Goal: Navigation & Orientation: Find specific page/section

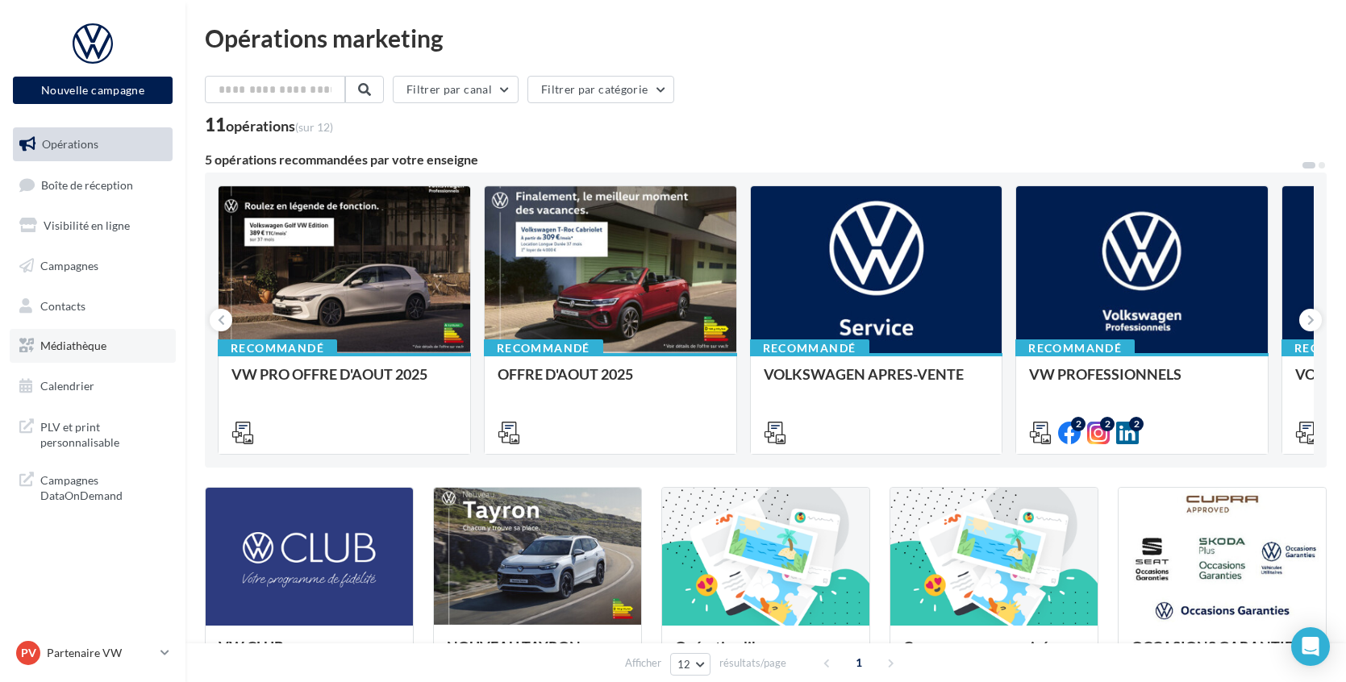
click at [73, 346] on span "Médiathèque" at bounding box center [73, 346] width 66 height 14
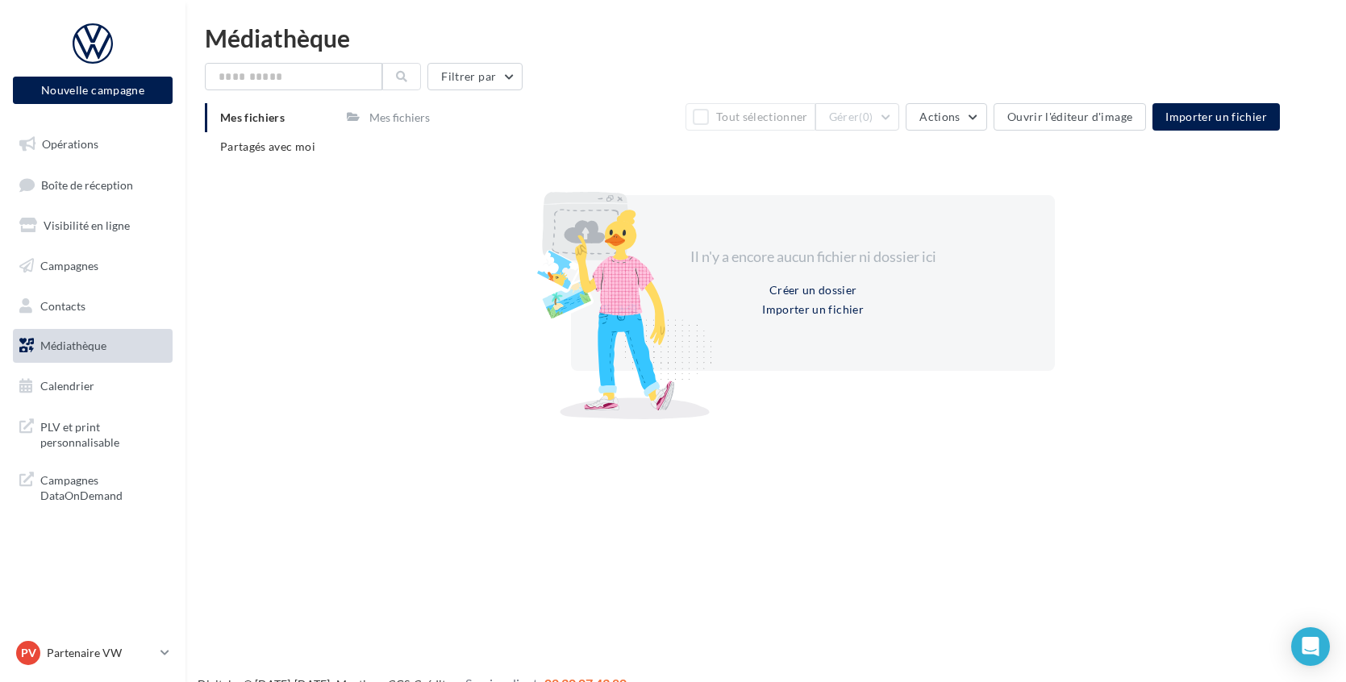
click at [343, 149] on div "Mes fichiers Partagés avec moi" at bounding box center [276, 138] width 142 height 71
click at [300, 156] on li "Partagés avec moi" at bounding box center [269, 146] width 129 height 29
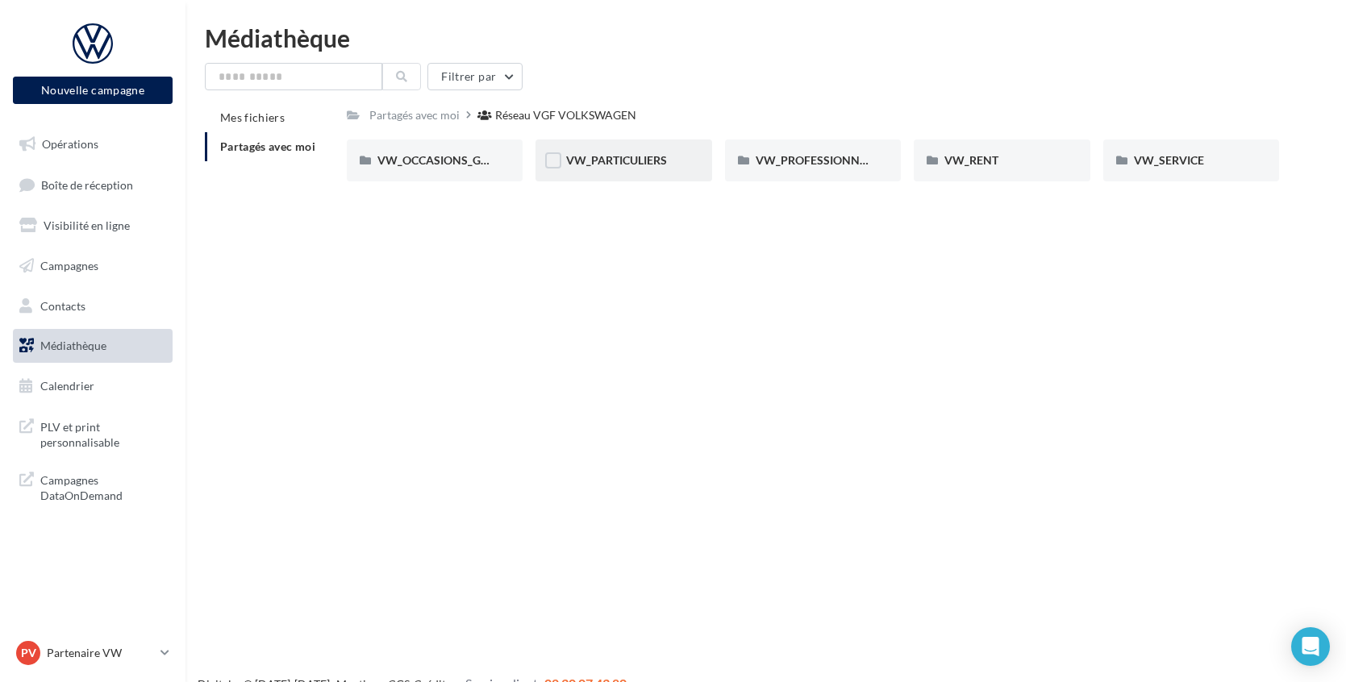
click at [585, 156] on span "VW_PARTICULIERS" at bounding box center [616, 160] width 101 height 14
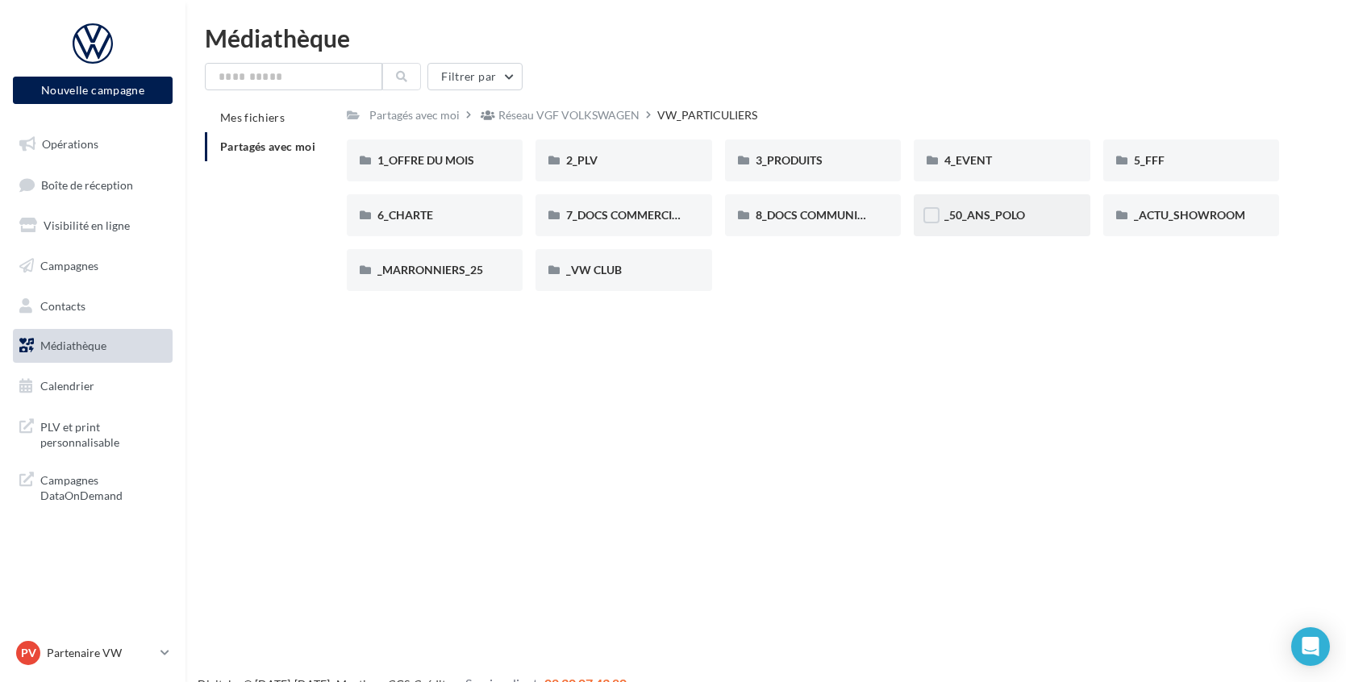
click at [969, 221] on span "_50_ANS_POLO" at bounding box center [984, 215] width 81 height 14
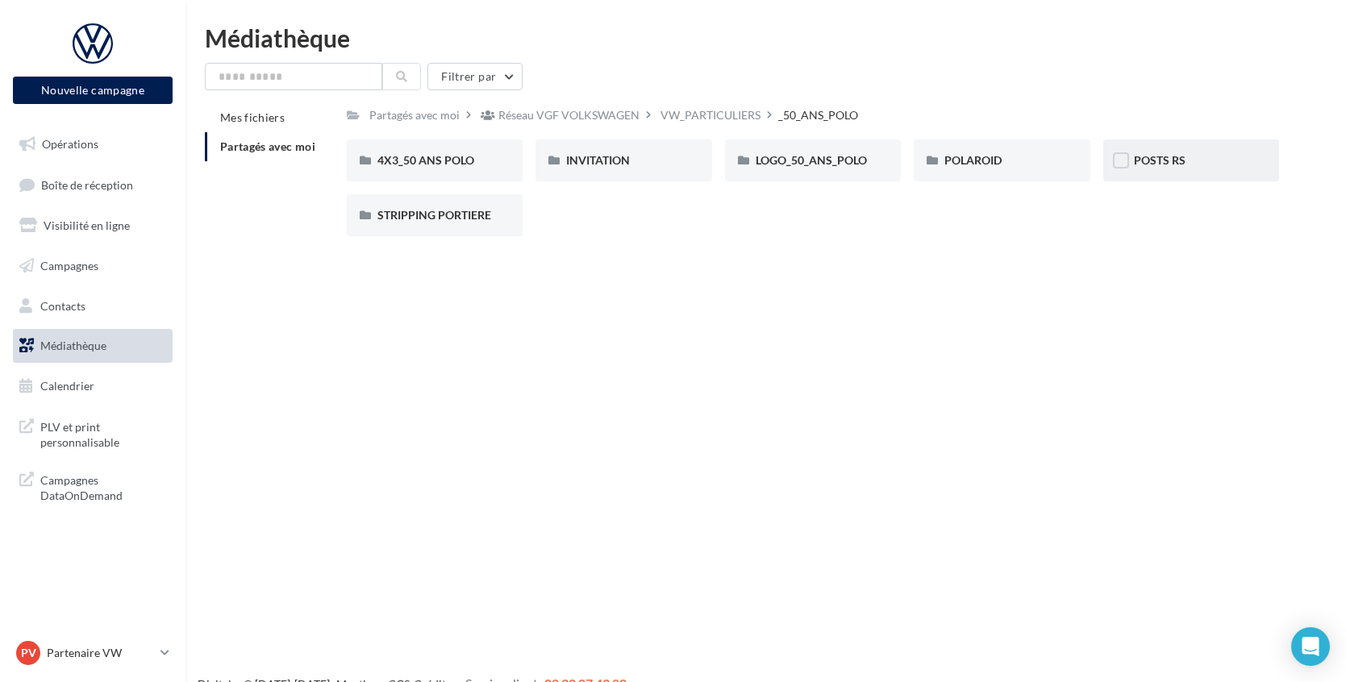
click at [1163, 167] on span "POSTS RS" at bounding box center [1160, 160] width 52 height 14
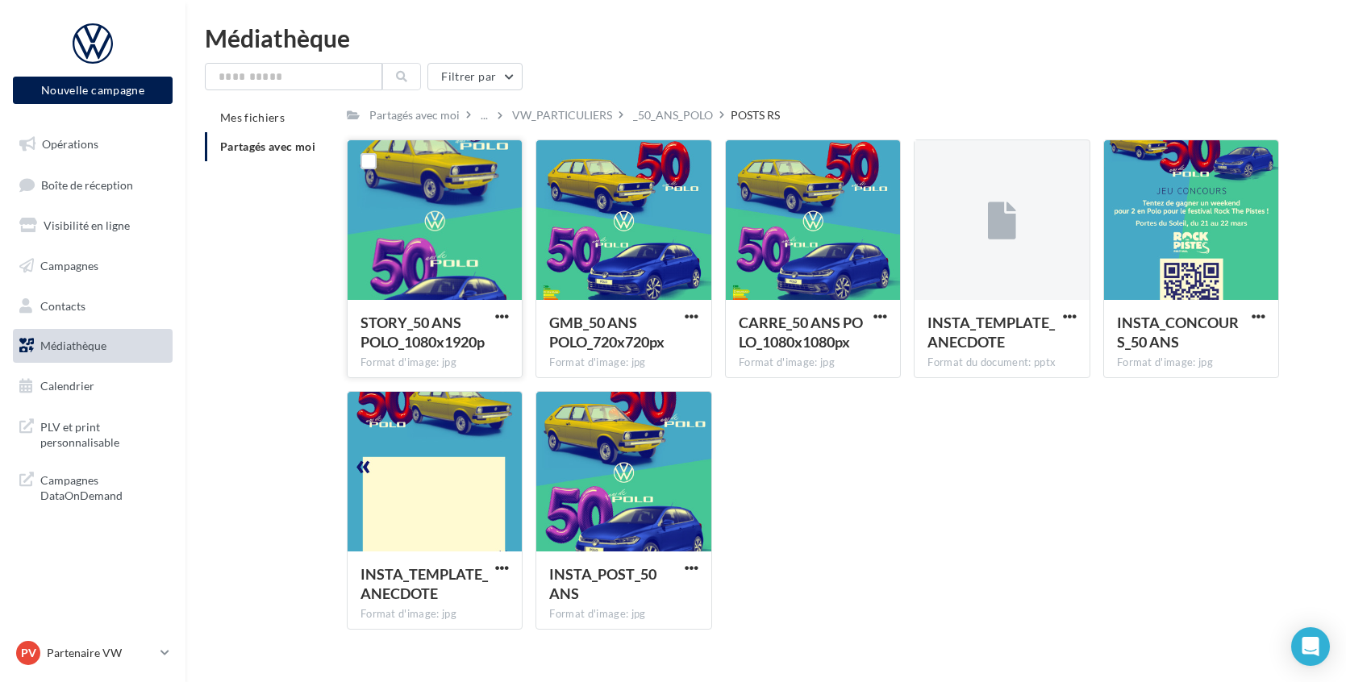
click at [438, 243] on div at bounding box center [434, 220] width 175 height 161
click at [609, 236] on div at bounding box center [623, 220] width 175 height 161
click at [451, 243] on div at bounding box center [434, 220] width 175 height 161
click at [508, 318] on span "button" at bounding box center [502, 317] width 14 height 14
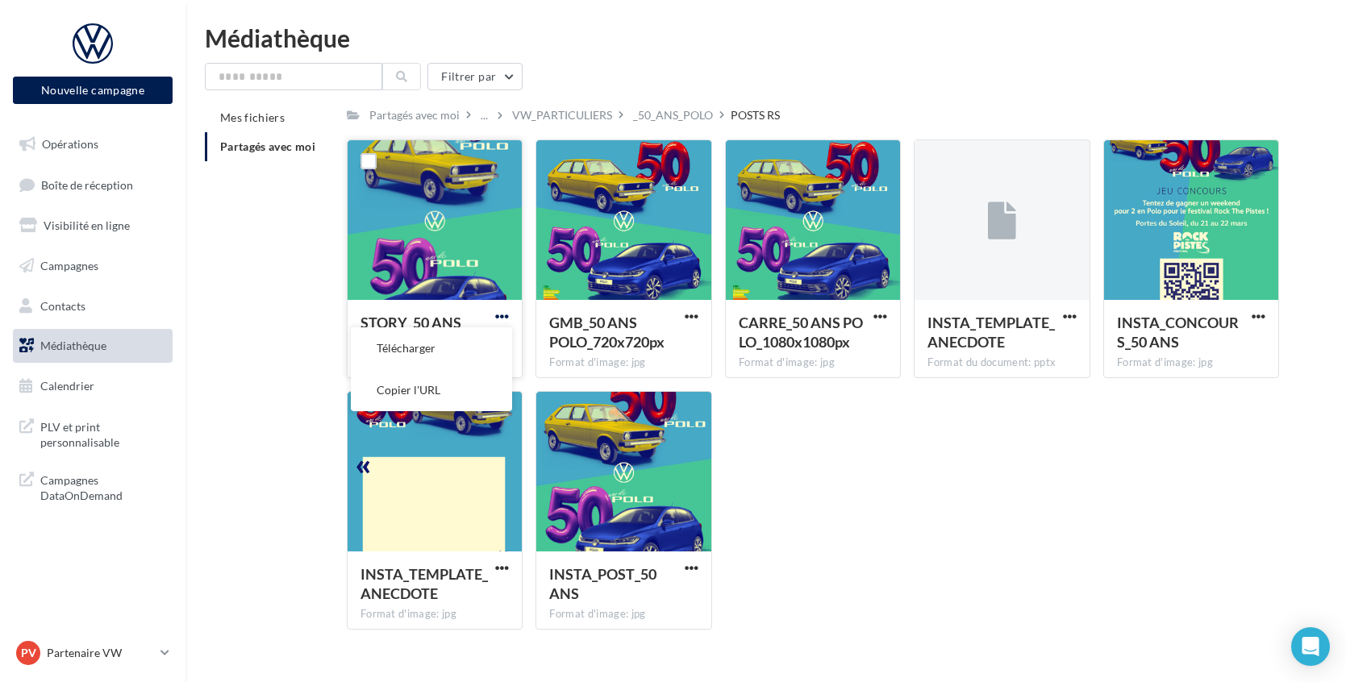
click at [507, 317] on span "button" at bounding box center [502, 317] width 14 height 14
click at [481, 281] on div at bounding box center [434, 220] width 175 height 161
click at [592, 286] on div at bounding box center [623, 220] width 175 height 161
click at [597, 108] on div "VW_PARTICULIERS" at bounding box center [562, 115] width 100 height 16
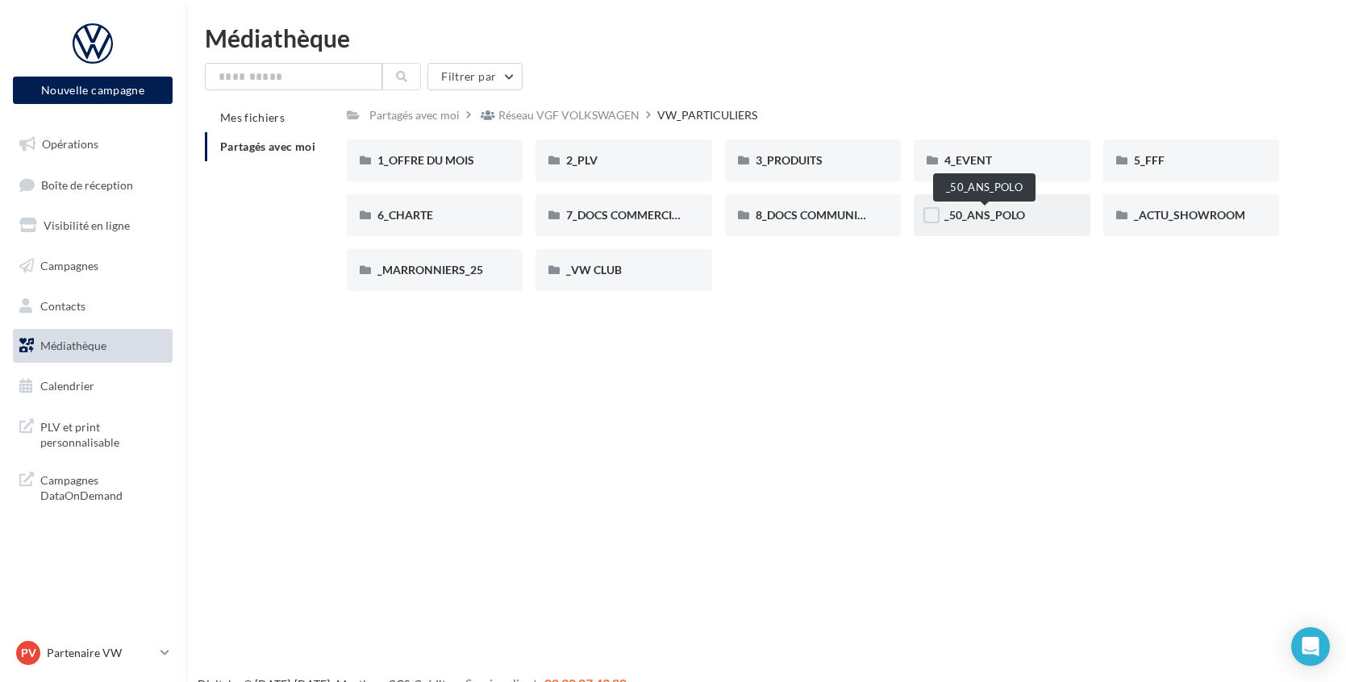
click at [1005, 222] on span "_50_ANS_POLO" at bounding box center [984, 215] width 81 height 14
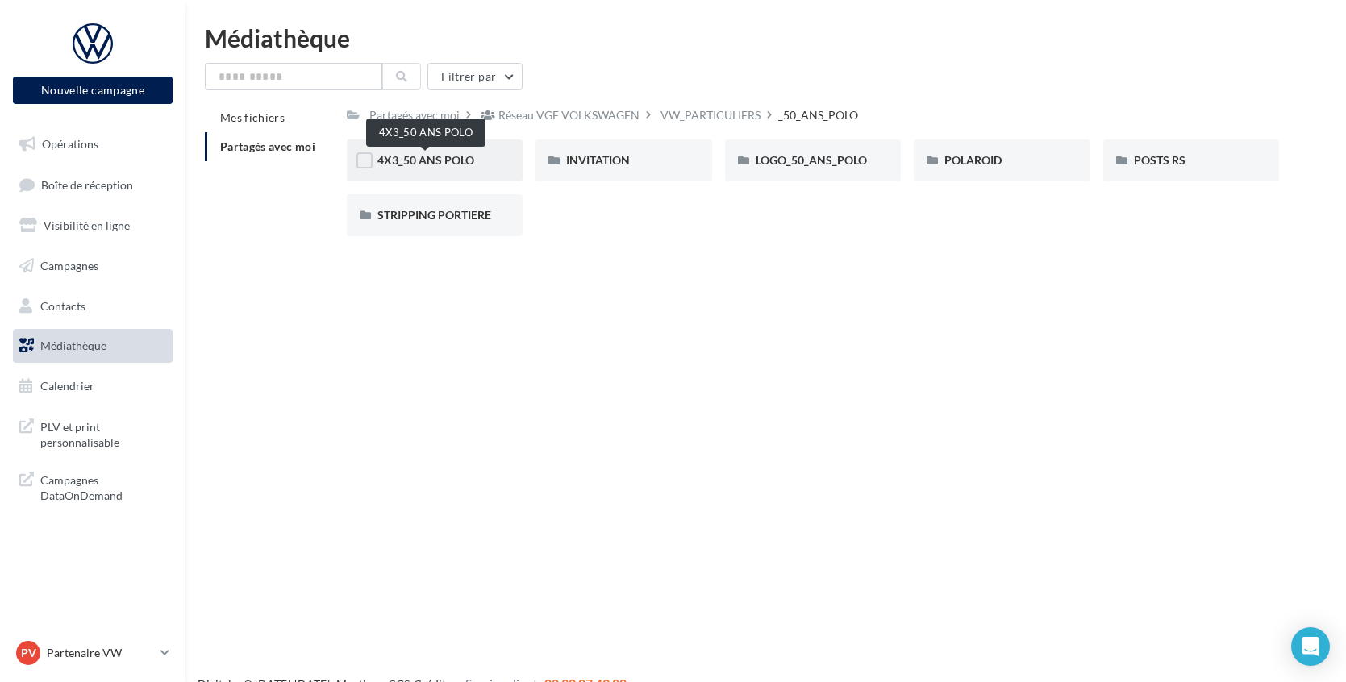
click at [456, 164] on span "4X3_50 ANS POLO" at bounding box center [425, 160] width 97 height 14
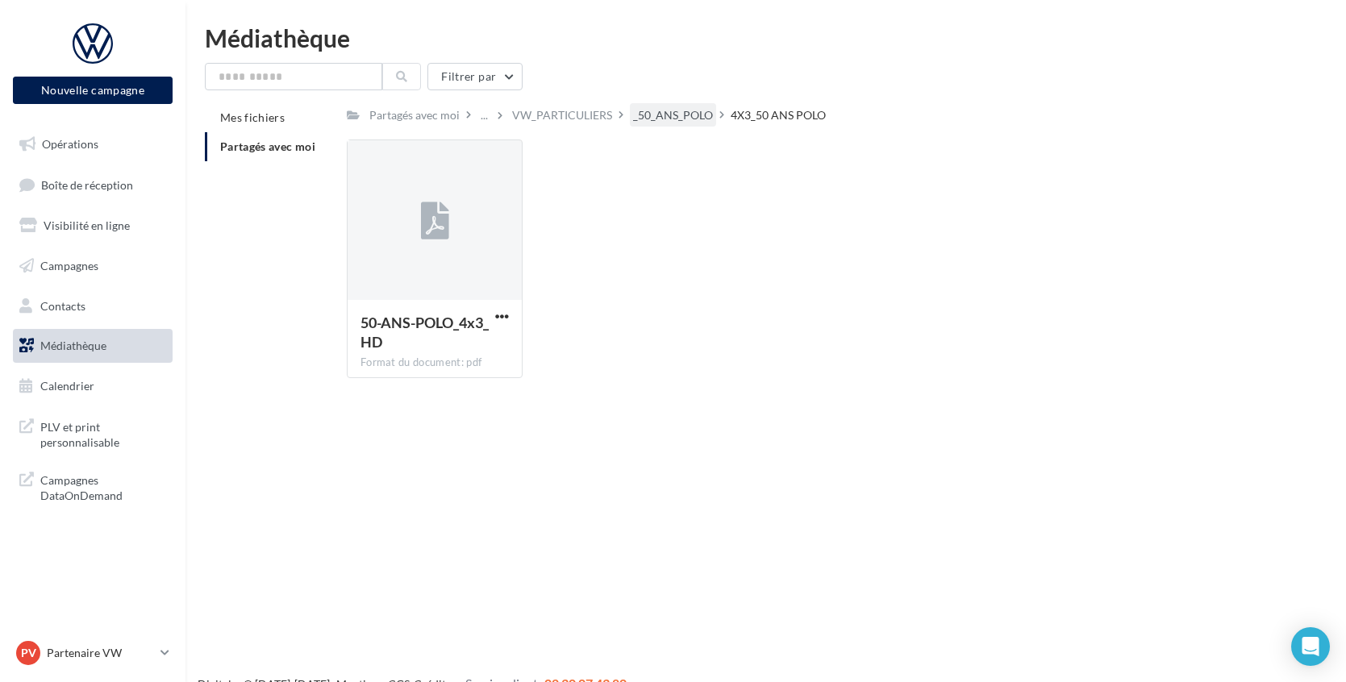
click at [709, 110] on div "_50_ANS_POLO" at bounding box center [673, 115] width 80 height 16
